Goal: Information Seeking & Learning: Learn about a topic

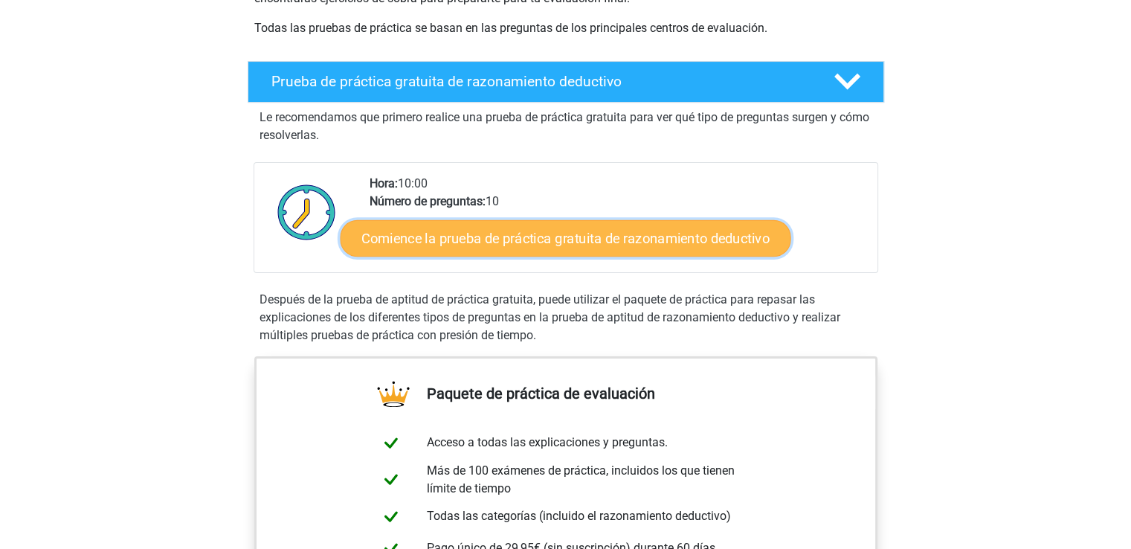
click at [629, 240] on font "Comience la prueba de práctica gratuita de razonamiento deductivo" at bounding box center [565, 238] width 408 height 16
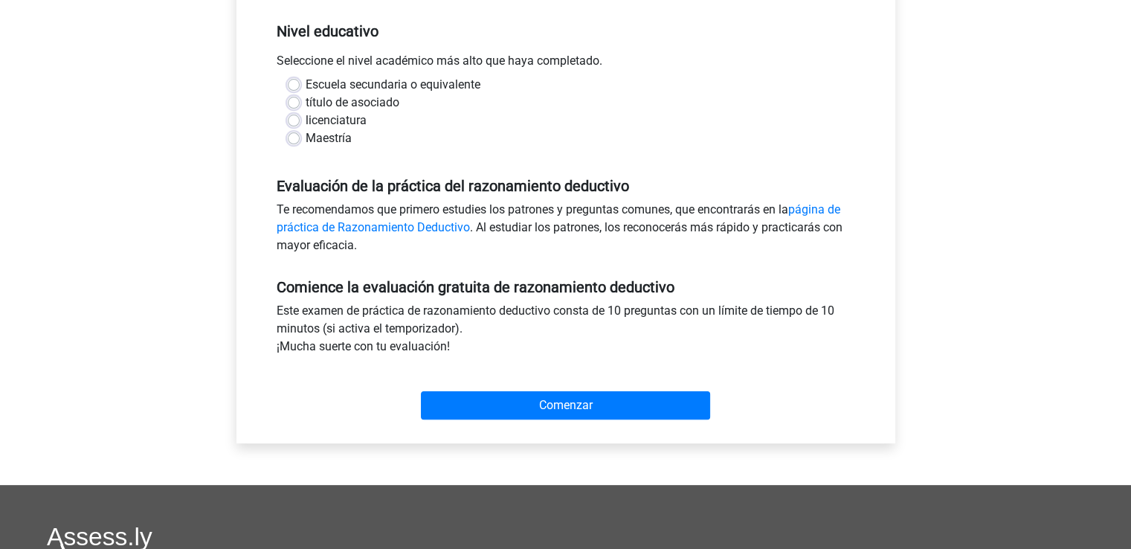
scroll to position [149, 0]
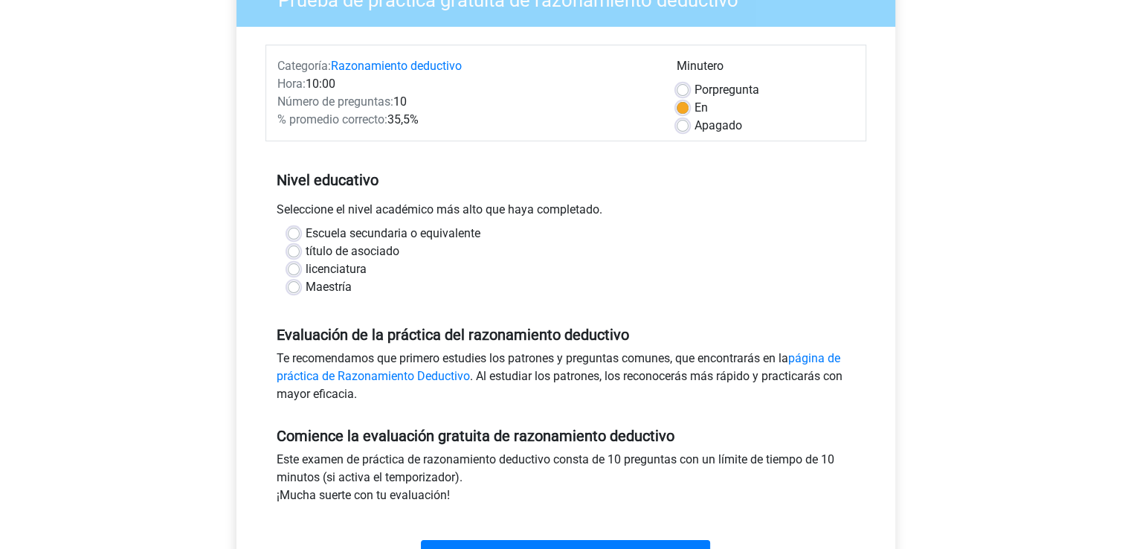
click at [303, 254] on div "título de asociado" at bounding box center [566, 251] width 556 height 18
click at [306, 251] on label "título de asociado" at bounding box center [353, 251] width 94 height 18
click at [292, 251] on input "título de asociado" at bounding box center [294, 249] width 12 height 15
radio input "true"
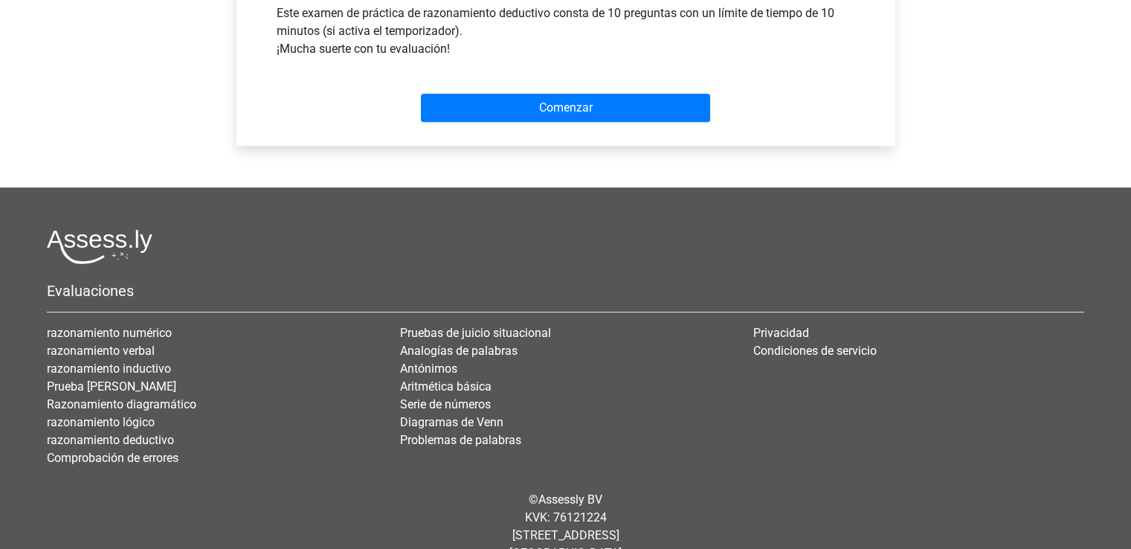
scroll to position [297, 0]
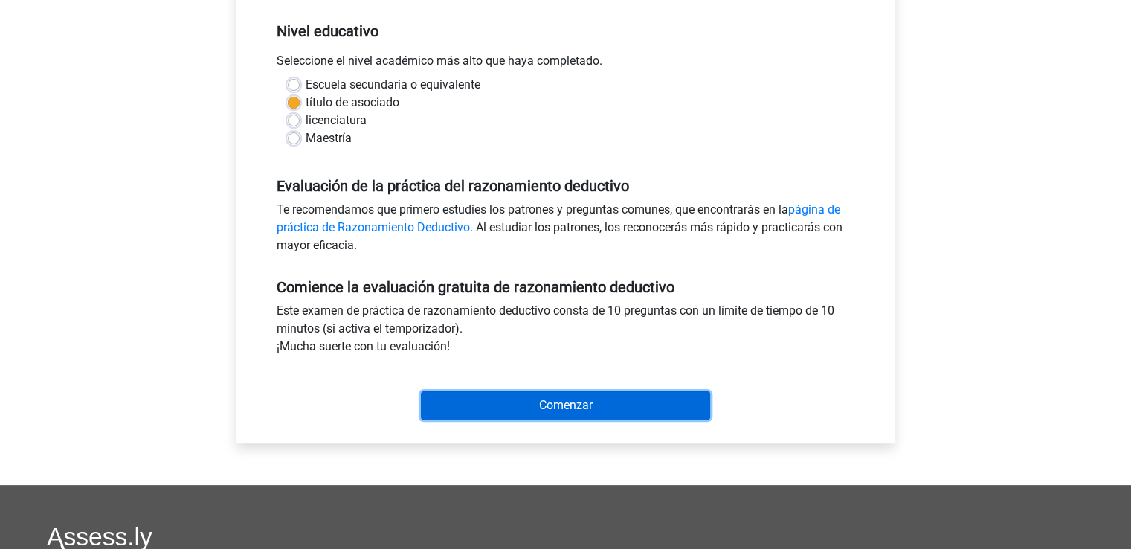
click at [515, 397] on input "Comenzar" at bounding box center [565, 405] width 289 height 28
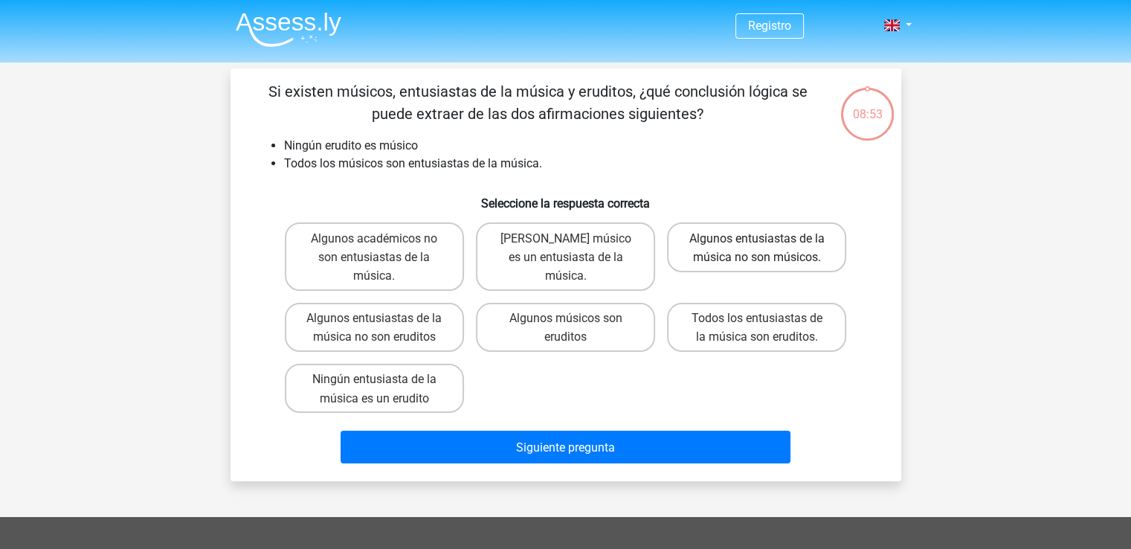
click at [781, 247] on label "Algunos entusiastas de la música no son músicos." at bounding box center [756, 246] width 179 height 49
click at [767, 247] on input "Algunos entusiastas de la música no son músicos." at bounding box center [762, 242] width 10 height 10
radio input "true"
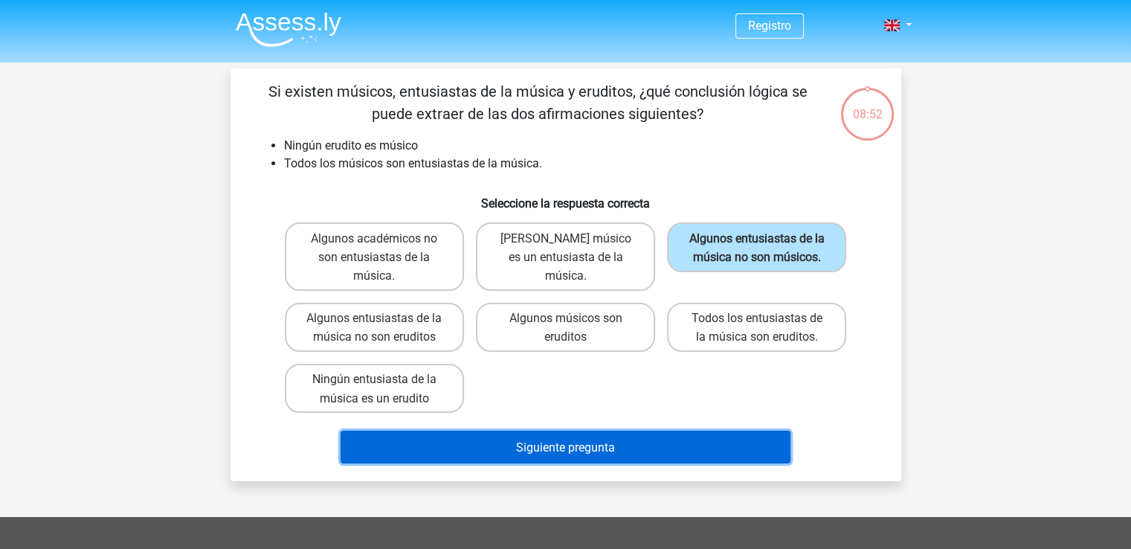
click at [645, 462] on button "Siguiente pregunta" at bounding box center [566, 447] width 450 height 32
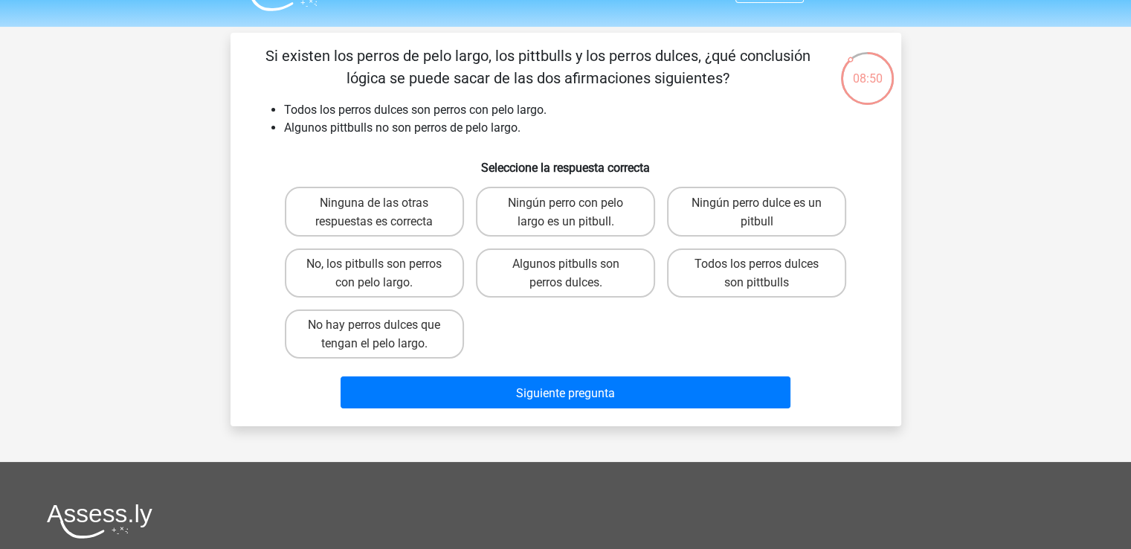
scroll to position [19, 0]
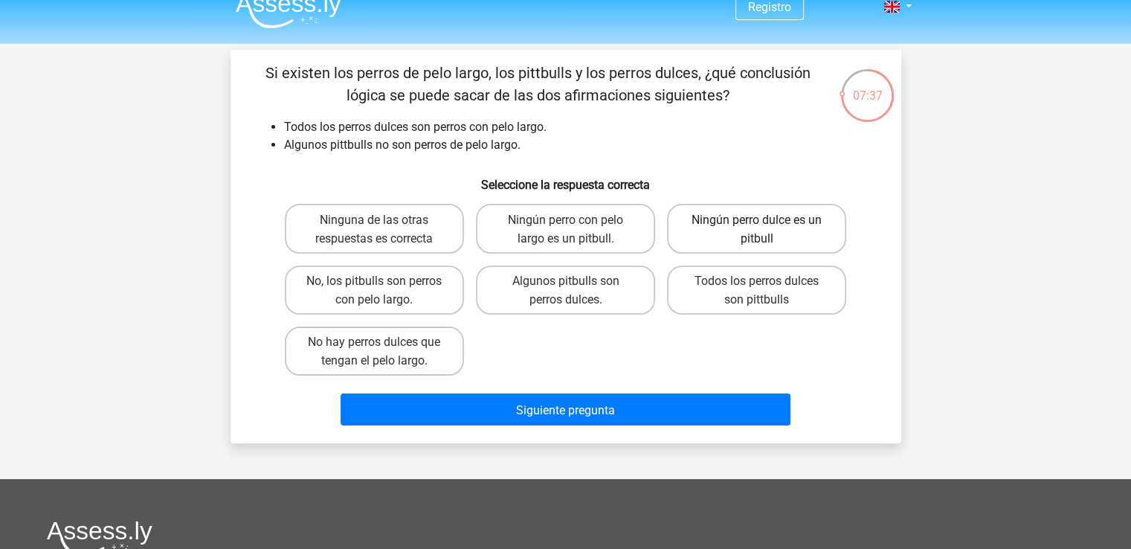
click at [706, 231] on label "Ningún perro dulce es un pitbull" at bounding box center [756, 228] width 179 height 49
click at [757, 228] on input "Ningún perro dulce es un pitbull" at bounding box center [762, 224] width 10 height 10
radio input "true"
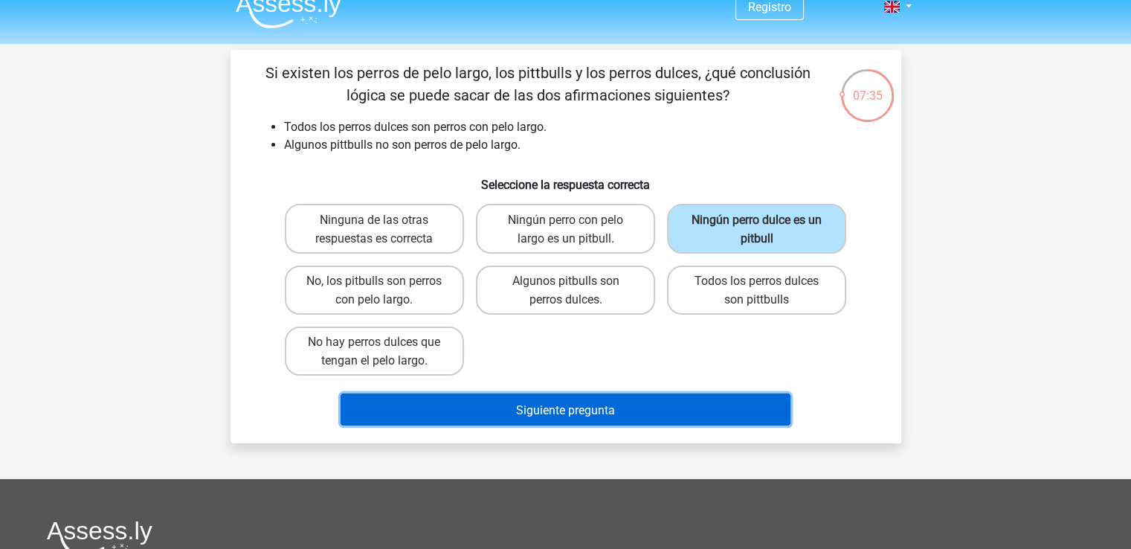
click at [587, 415] on font "Siguiente pregunta" at bounding box center [565, 409] width 99 height 14
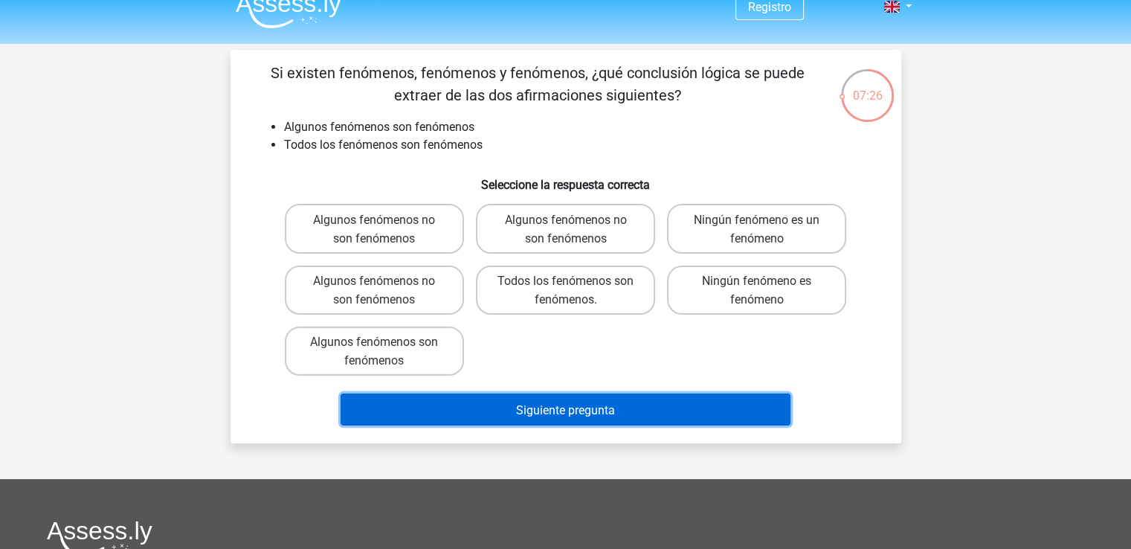
click at [631, 417] on button "Siguiente pregunta" at bounding box center [566, 409] width 450 height 32
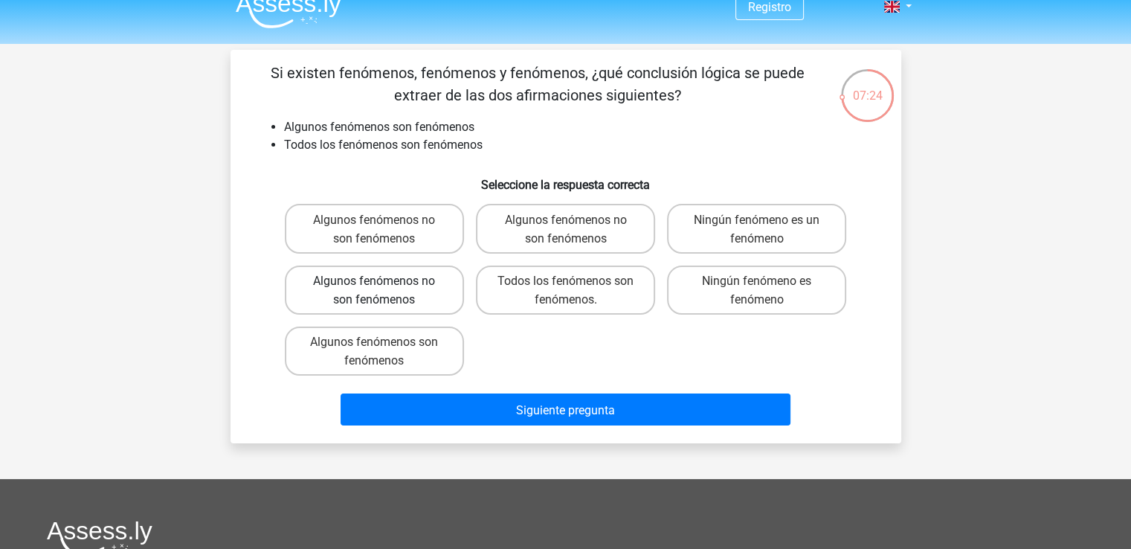
click at [379, 298] on font "Algunos fenómenos no son fenómenos" at bounding box center [374, 290] width 122 height 33
click at [379, 290] on input "Algunos fenómenos no son fenómenos" at bounding box center [379, 285] width 10 height 10
radio input "true"
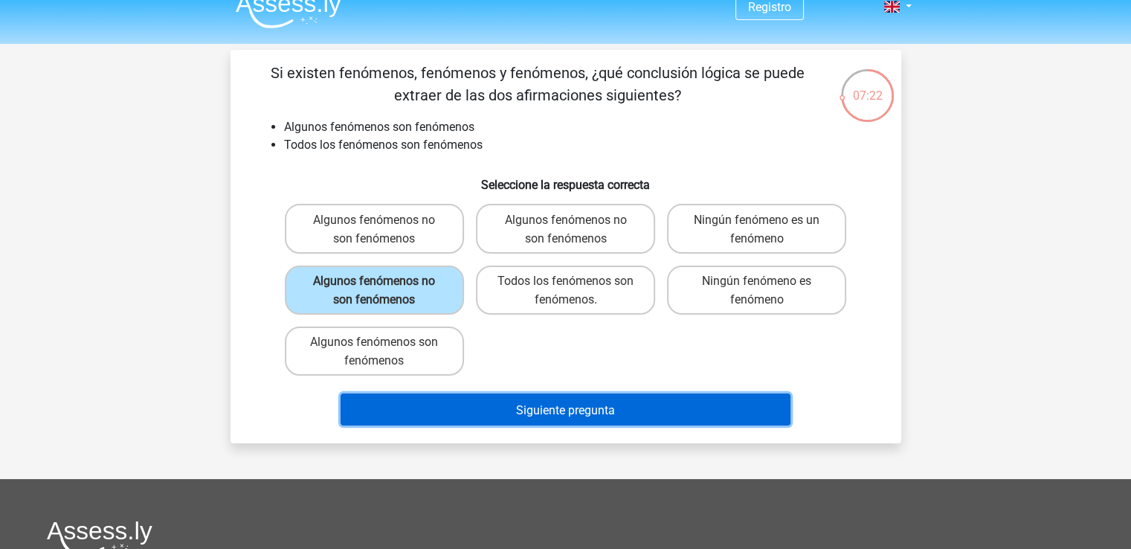
click at [491, 405] on button "Siguiente pregunta" at bounding box center [566, 409] width 450 height 32
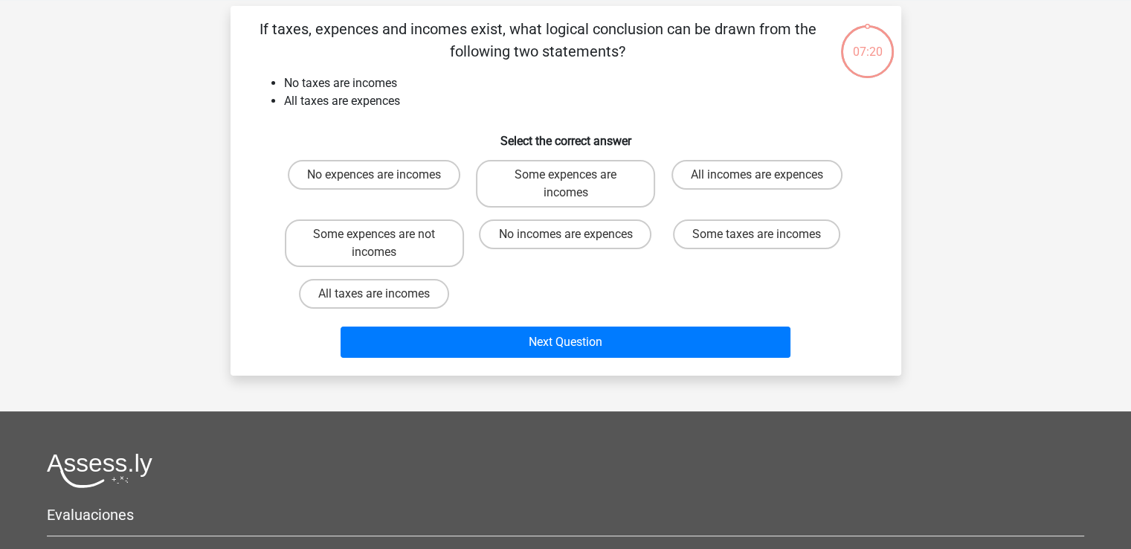
scroll to position [68, 0]
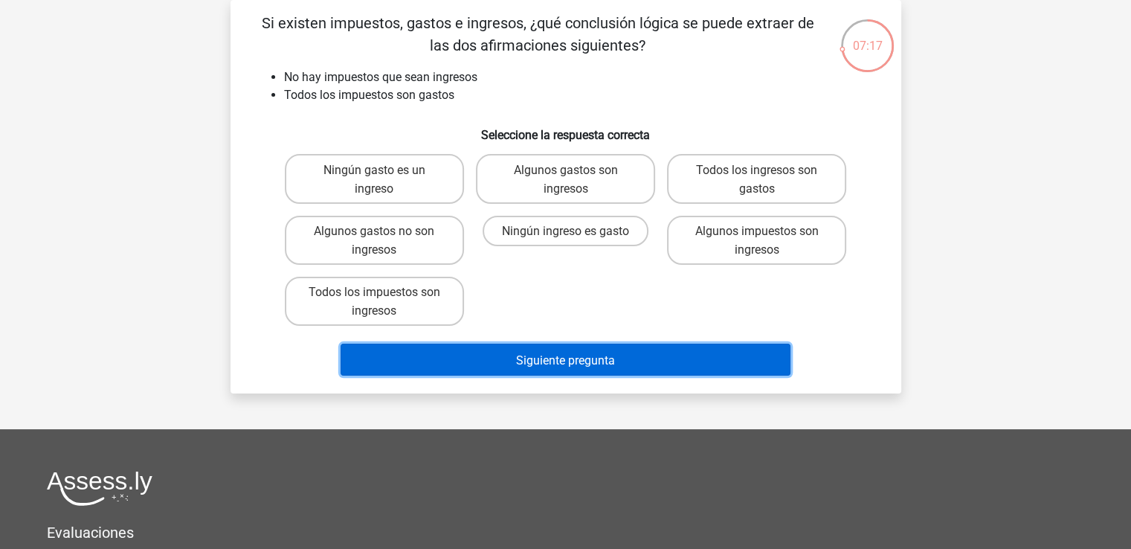
click at [517, 364] on font "Siguiente pregunta" at bounding box center [565, 359] width 99 height 14
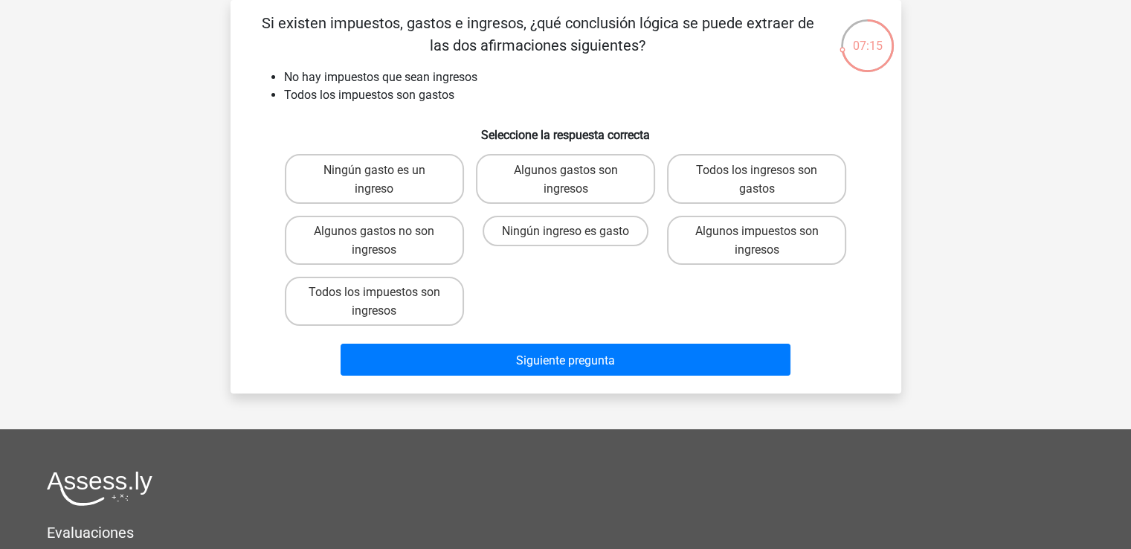
click at [567, 232] on input "Ningún ingreso es gasto" at bounding box center [570, 236] width 10 height 10
radio input "true"
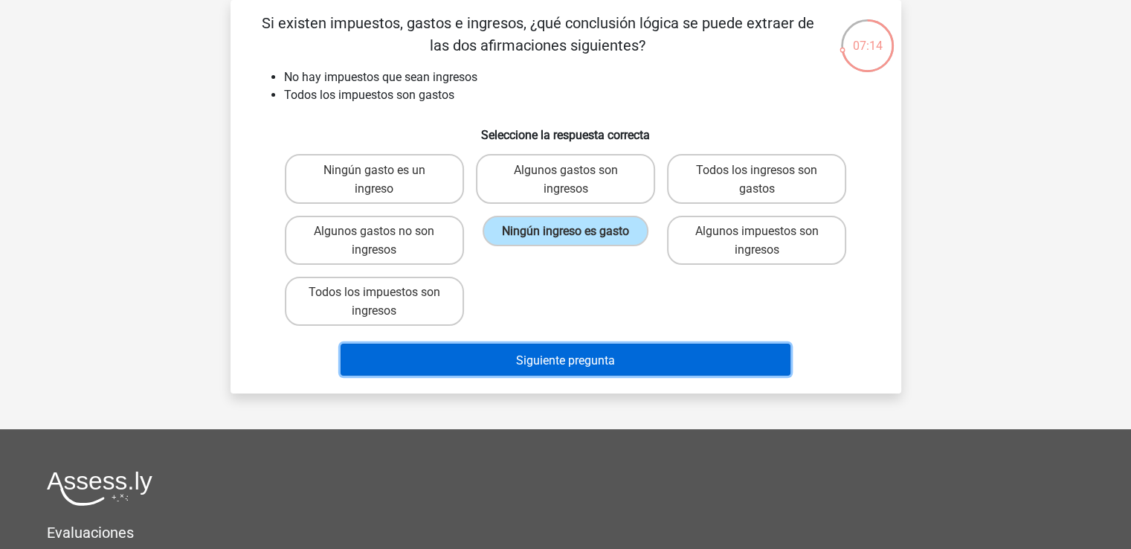
click at [635, 367] on button "Siguiente pregunta" at bounding box center [566, 360] width 450 height 32
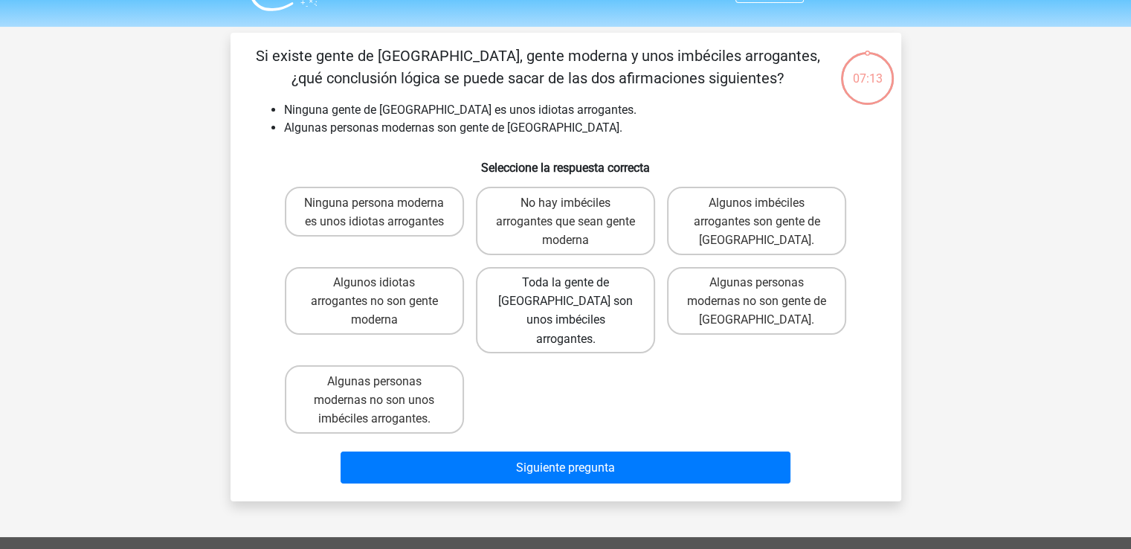
scroll to position [19, 0]
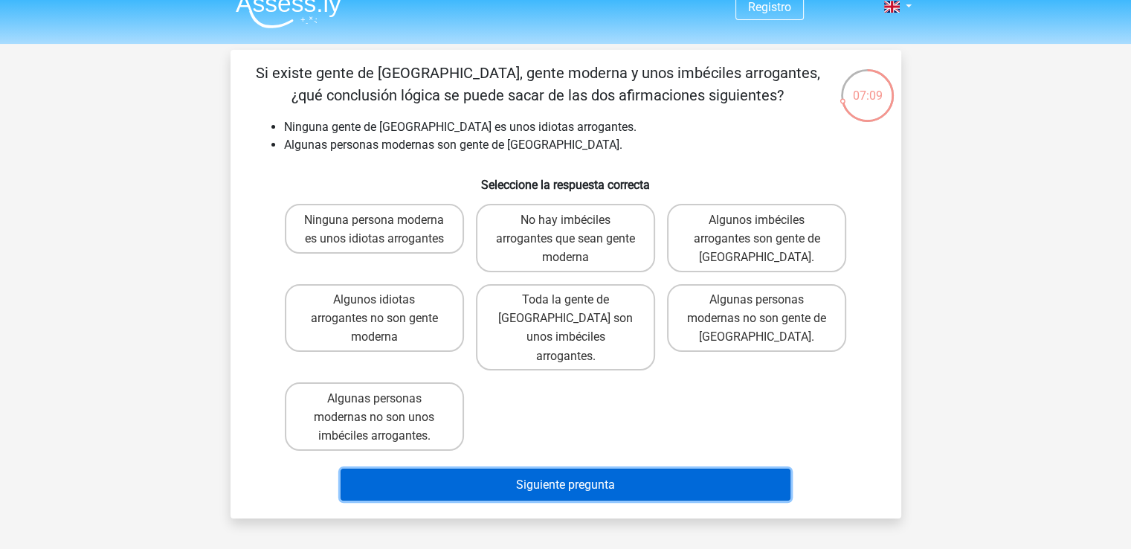
click at [632, 468] on button "Siguiente pregunta" at bounding box center [566, 484] width 450 height 32
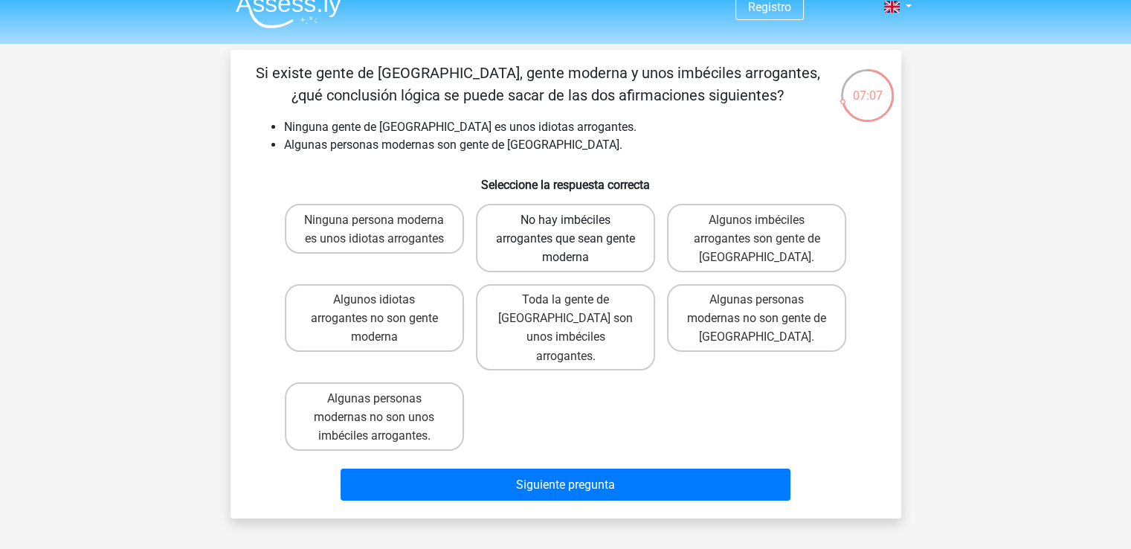
click at [535, 236] on font "No hay imbéciles arrogantes que sean gente moderna" at bounding box center [565, 238] width 139 height 51
click at [565, 228] on input "No hay imbéciles arrogantes que sean gente moderna" at bounding box center [570, 224] width 10 height 10
radio input "true"
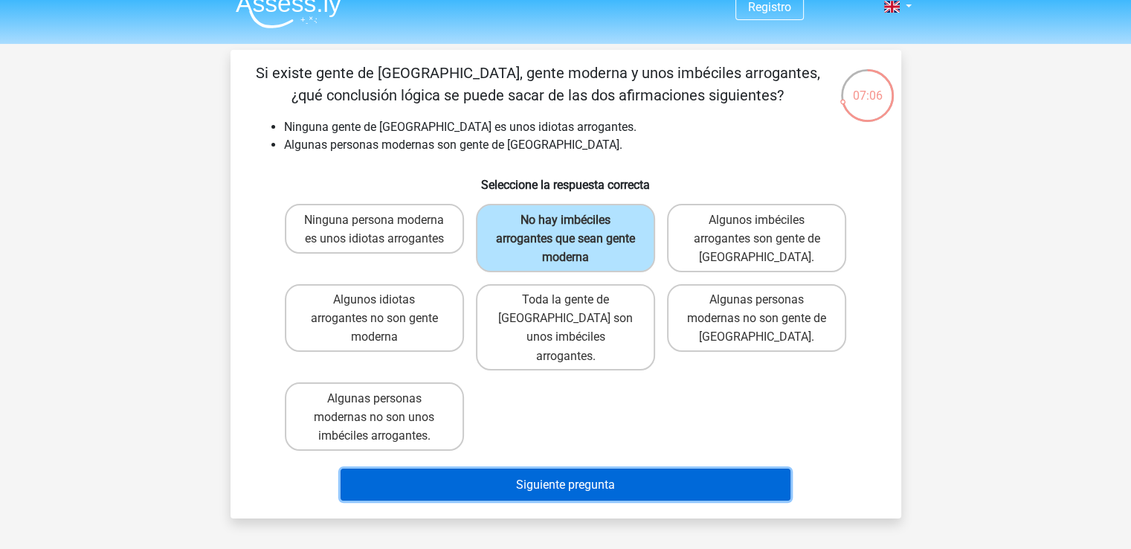
click at [637, 477] on button "Siguiente pregunta" at bounding box center [566, 484] width 450 height 32
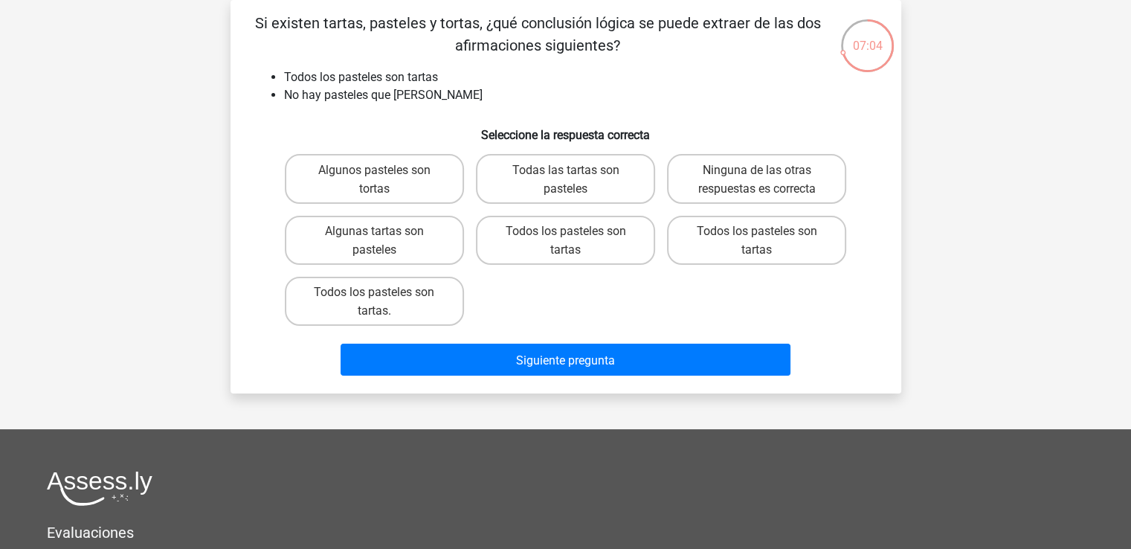
scroll to position [0, 0]
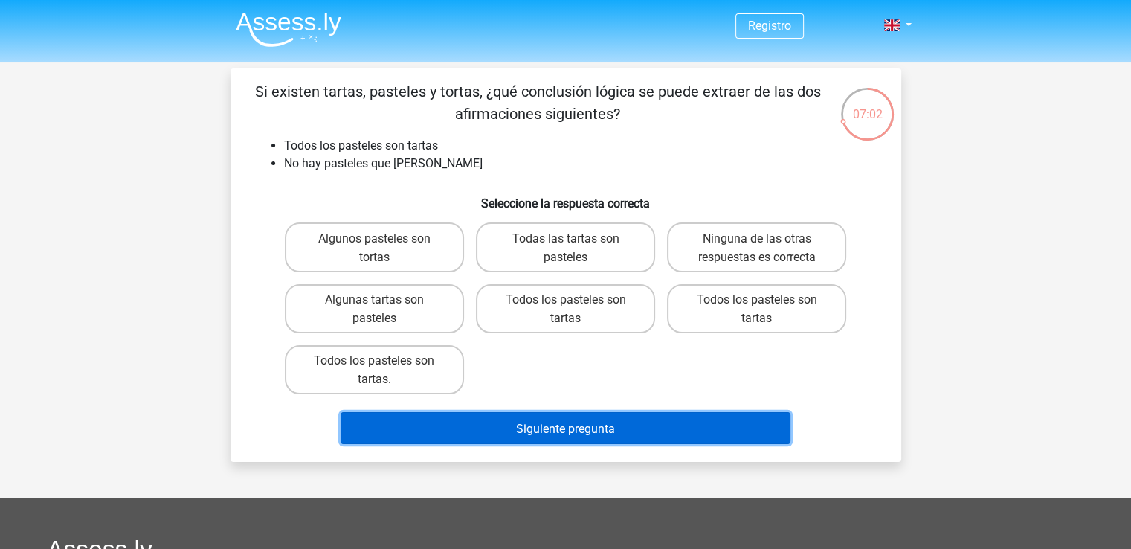
click at [613, 435] on font "Siguiente pregunta" at bounding box center [565, 428] width 99 height 14
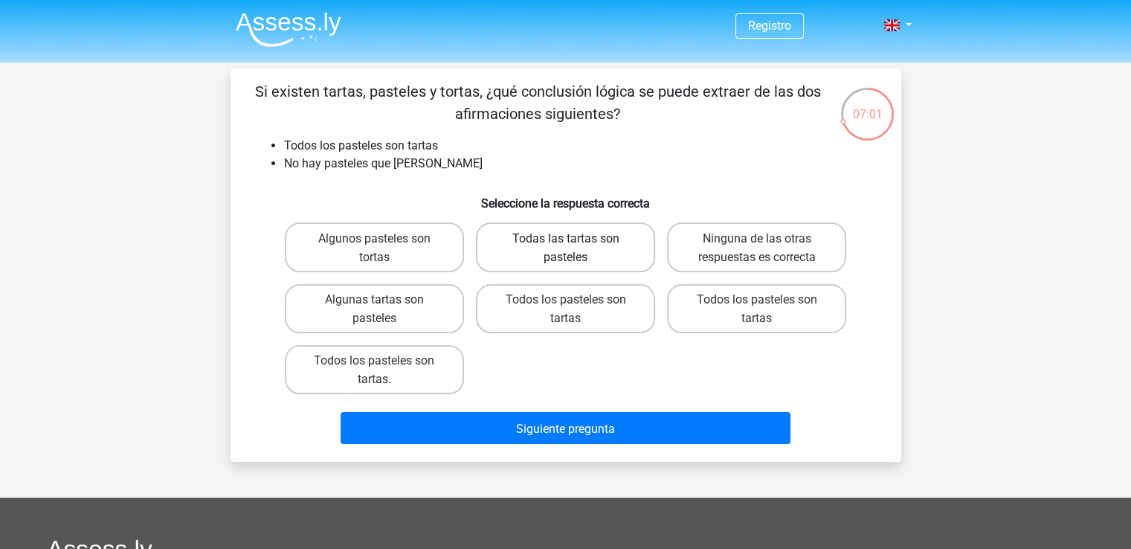
click at [576, 236] on font "Todas las tartas son pasteles" at bounding box center [565, 247] width 107 height 33
click at [575, 237] on input "Todas las tartas son pasteles" at bounding box center [570, 242] width 10 height 10
radio input "true"
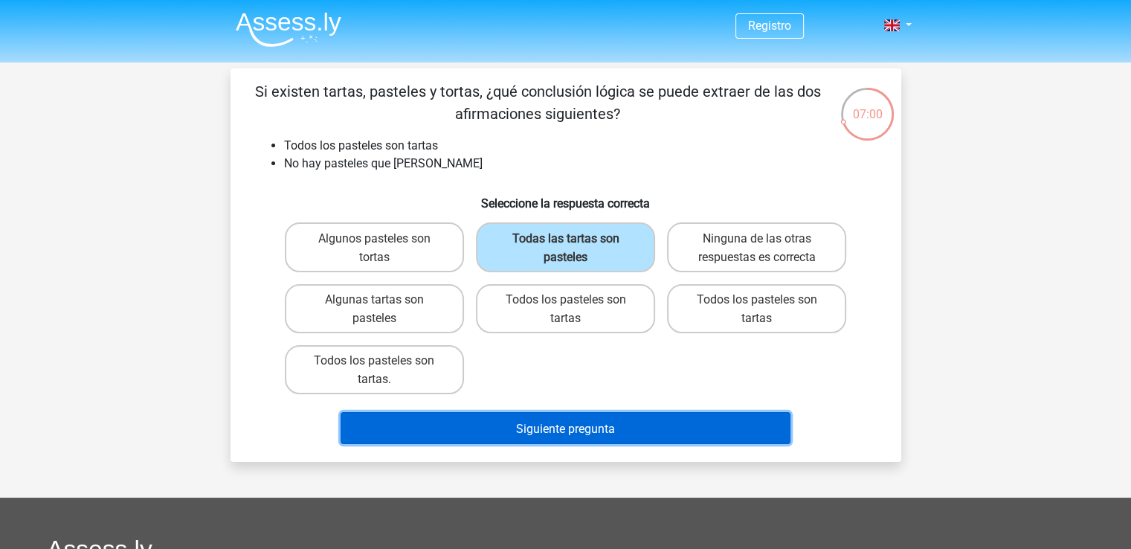
click at [675, 431] on button "Siguiente pregunta" at bounding box center [566, 428] width 450 height 32
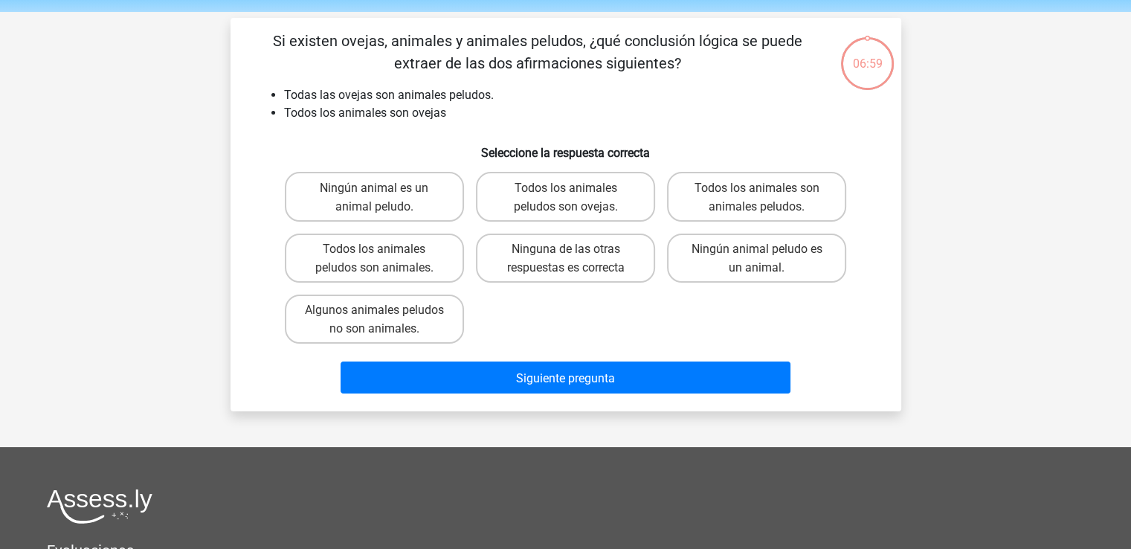
scroll to position [68, 0]
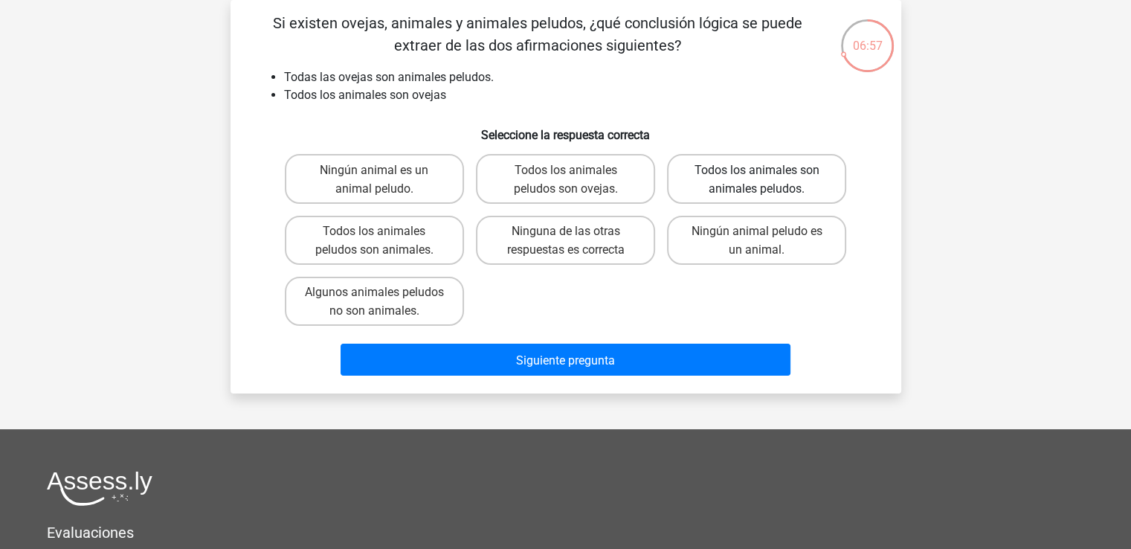
click at [771, 190] on font "Todos los animales son animales peludos." at bounding box center [757, 179] width 125 height 33
click at [767, 178] on input "Todos los animales son animales peludos." at bounding box center [762, 174] width 10 height 10
radio input "true"
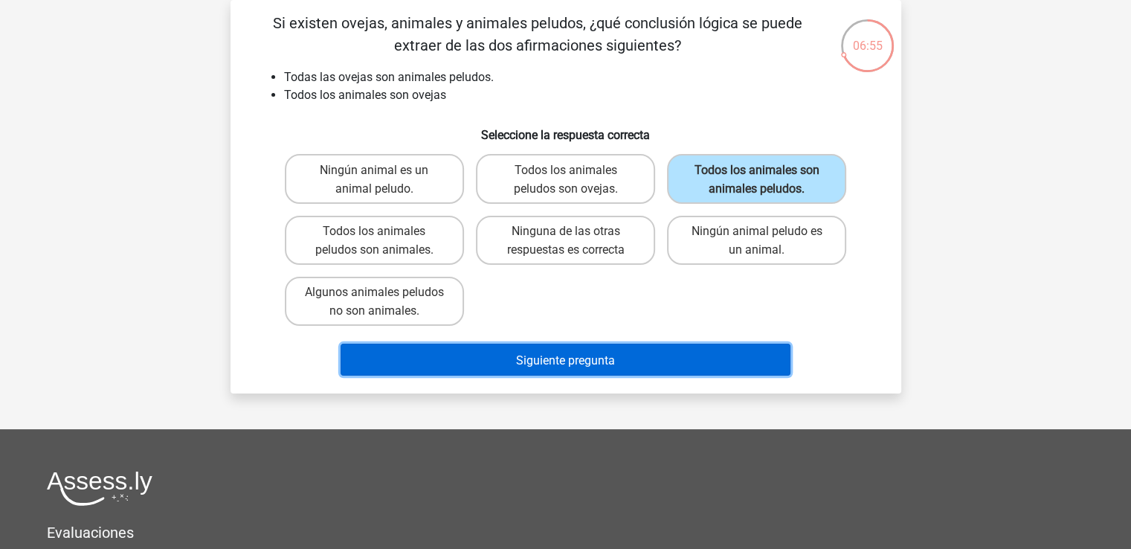
click at [736, 364] on button "Siguiente pregunta" at bounding box center [566, 360] width 450 height 32
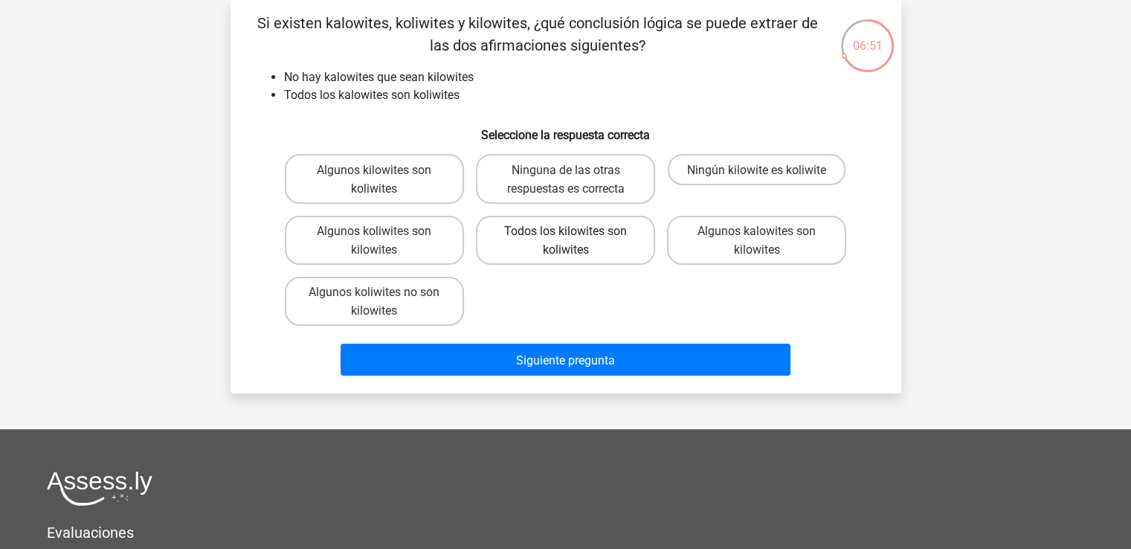
click at [628, 230] on label "Todos los kilowites son koliwites" at bounding box center [565, 240] width 179 height 49
click at [575, 231] on input "Todos los kilowites son koliwites" at bounding box center [570, 236] width 10 height 10
radio input "true"
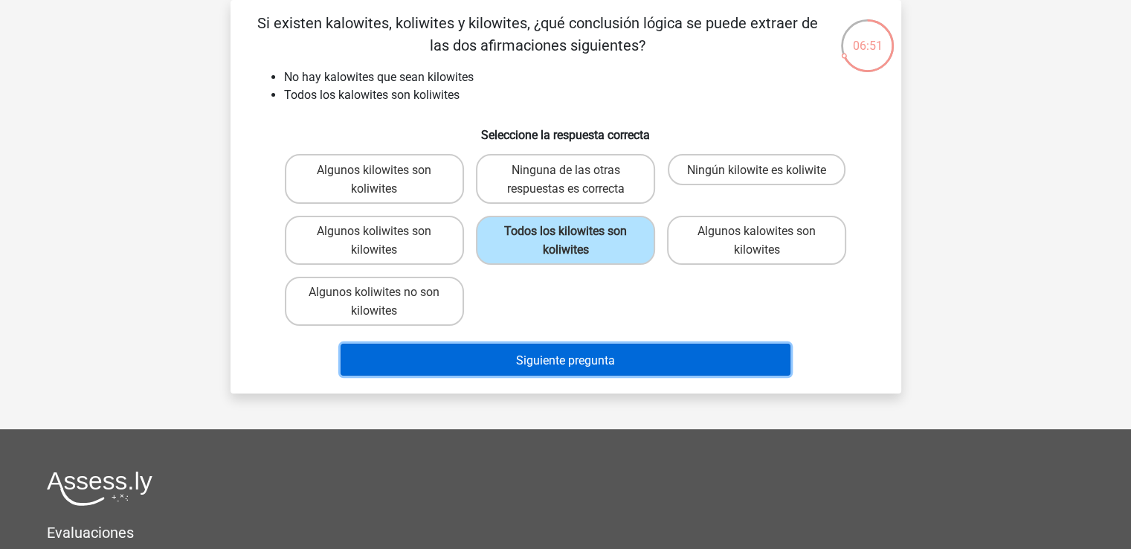
click at [709, 370] on button "Siguiente pregunta" at bounding box center [566, 360] width 450 height 32
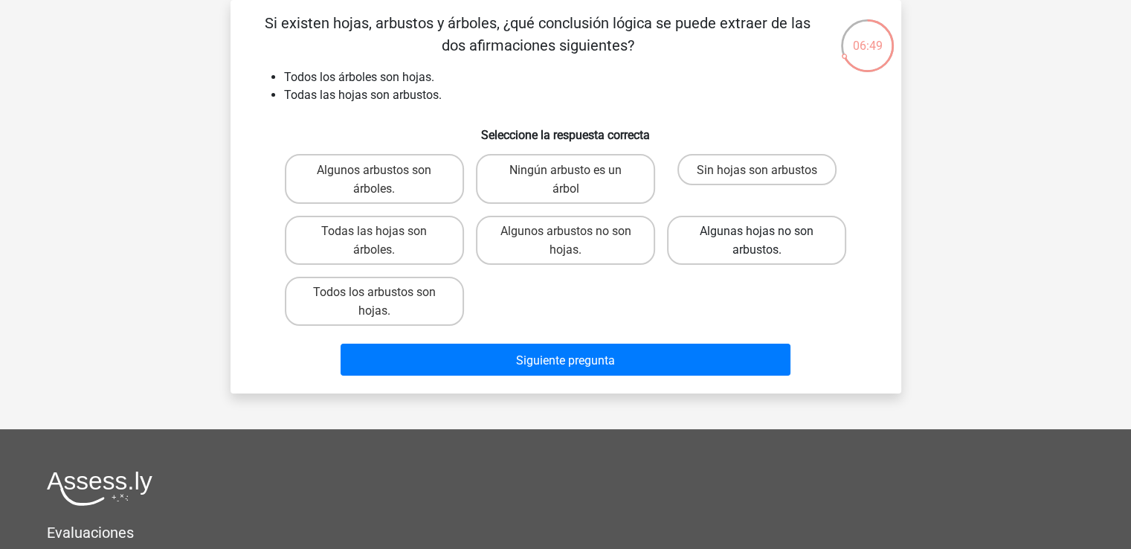
click at [709, 236] on font "Algunas hojas no son arbustos." at bounding box center [757, 240] width 114 height 33
click at [757, 236] on input "Algunas hojas no son arbustos." at bounding box center [762, 236] width 10 height 10
radio input "true"
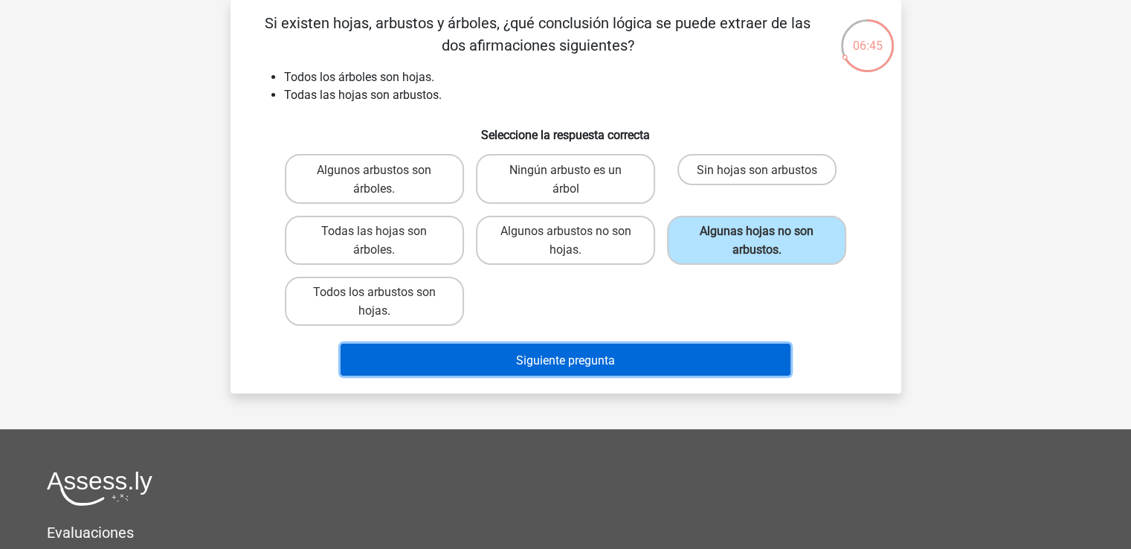
click at [729, 354] on button "Siguiente pregunta" at bounding box center [566, 360] width 450 height 32
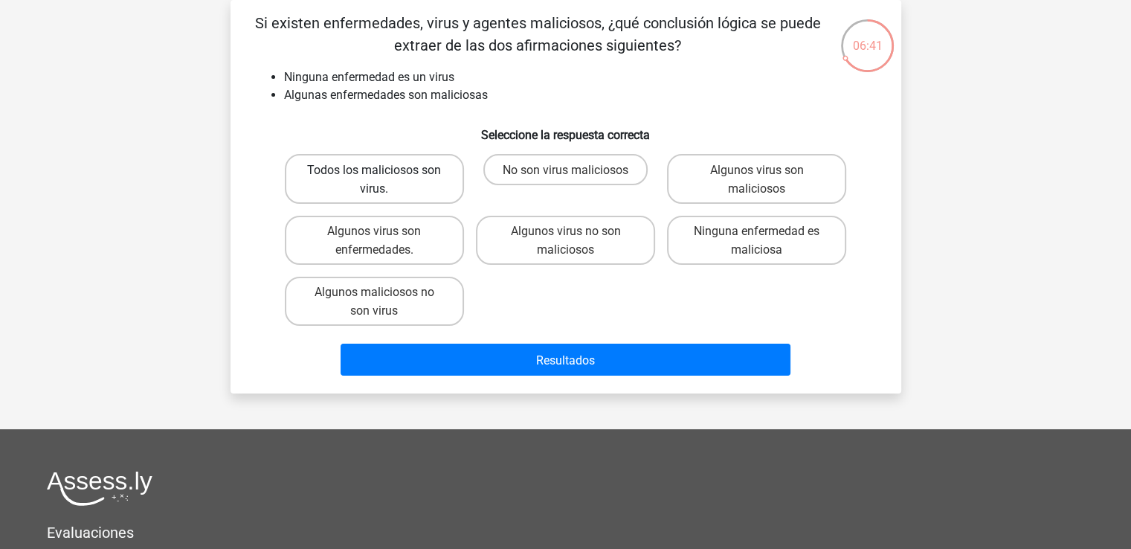
click at [388, 203] on label "Todos los maliciosos son virus." at bounding box center [374, 178] width 179 height 49
click at [384, 178] on input "Todos los maliciosos son virus." at bounding box center [379, 174] width 10 height 10
radio input "true"
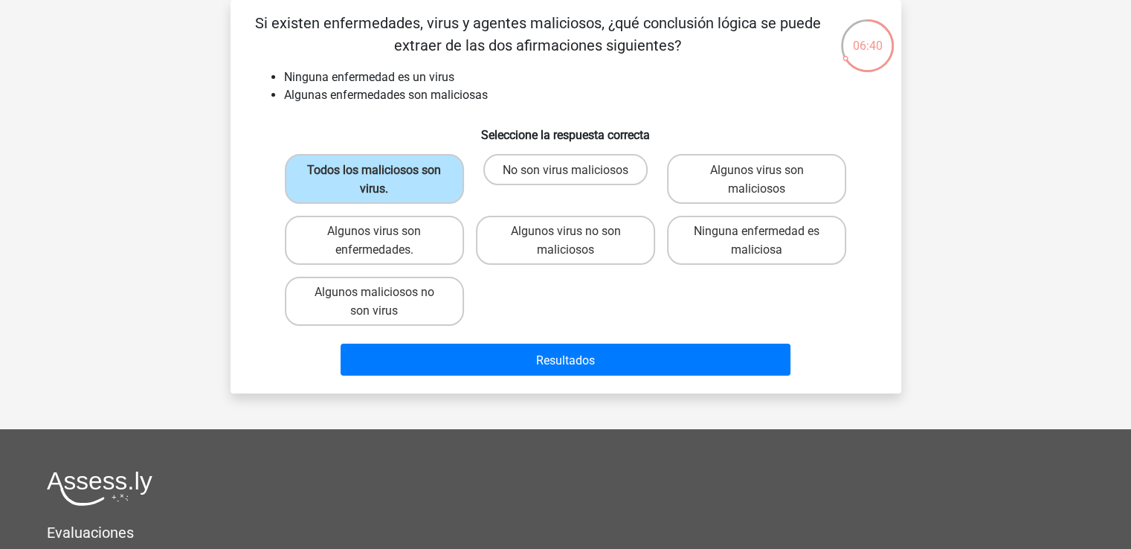
click at [625, 380] on div "Resultados" at bounding box center [566, 363] width 574 height 38
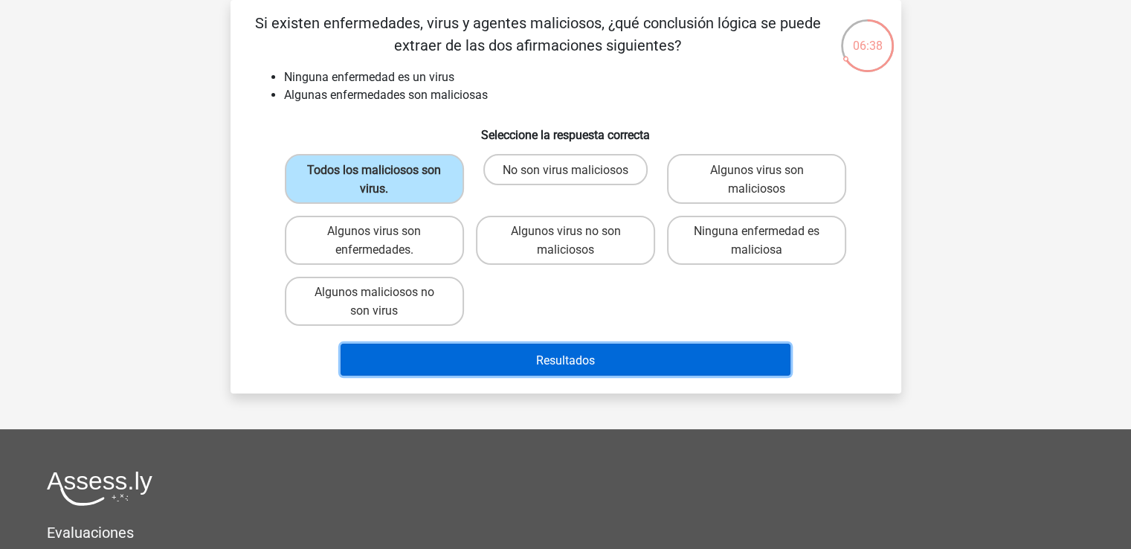
click at [620, 362] on button "Resultados" at bounding box center [566, 360] width 450 height 32
